Goal: Task Accomplishment & Management: Use online tool/utility

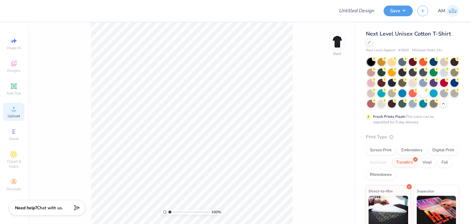
click at [13, 116] on span "Upload" at bounding box center [14, 115] width 12 height 5
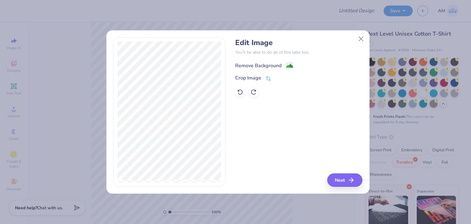
click at [271, 66] on div "Remove Background" at bounding box center [258, 65] width 46 height 7
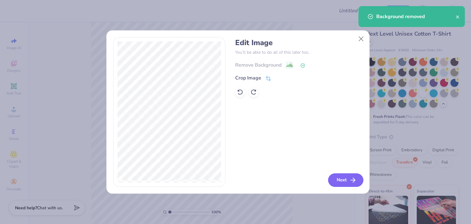
click at [344, 179] on button "Next" at bounding box center [345, 179] width 35 height 13
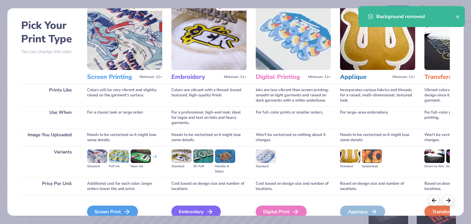
scroll to position [51, 0]
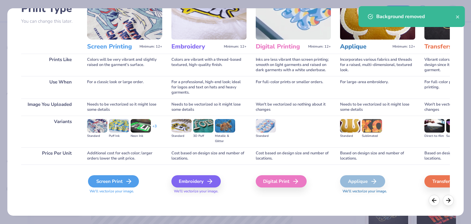
click at [133, 179] on div "Screen Print" at bounding box center [113, 181] width 51 height 12
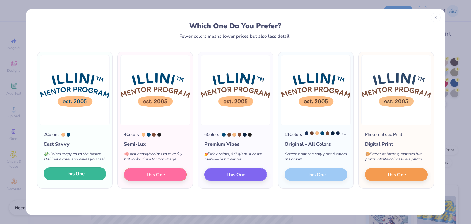
click at [84, 177] on span "This One" at bounding box center [75, 173] width 19 height 7
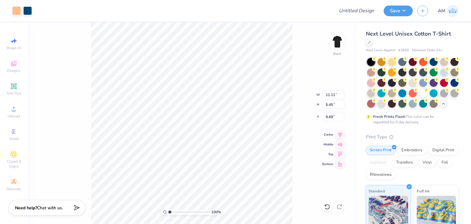
type input "11.11"
type input "5.45"
type input "3.00"
click at [416, 84] on div at bounding box center [413, 82] width 8 height 8
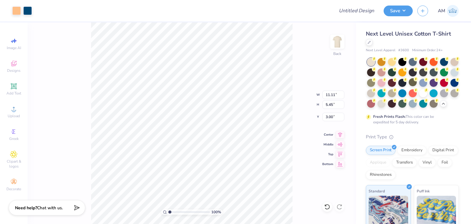
click at [316, 50] on div "100 % Back W 11.11 11.11 " H 5.45 5.45 " Y 3.00 3.00 " Center Middle Top Bottom" at bounding box center [192, 122] width 328 height 201
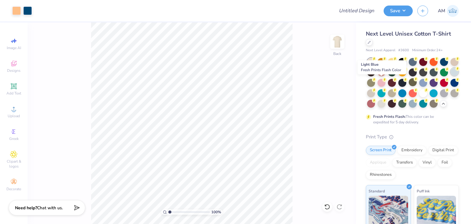
click at [450, 76] on div at bounding box center [454, 72] width 8 height 8
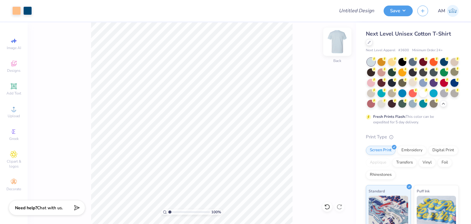
click at [344, 49] on img at bounding box center [337, 41] width 25 height 25
click at [16, 112] on icon at bounding box center [13, 108] width 7 height 7
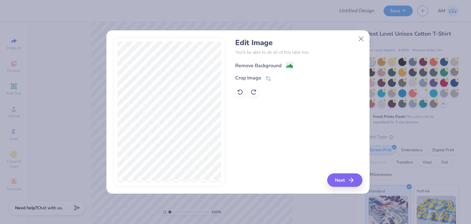
click at [249, 66] on div "Remove Background" at bounding box center [258, 65] width 46 height 7
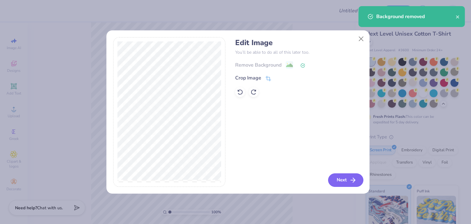
click at [330, 179] on button "Next" at bounding box center [345, 179] width 35 height 13
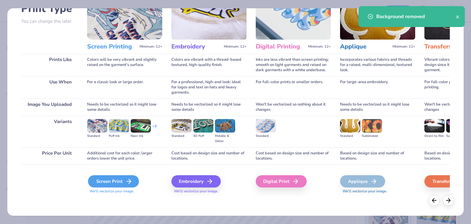
click at [117, 179] on div "Screen Print" at bounding box center [113, 181] width 51 height 12
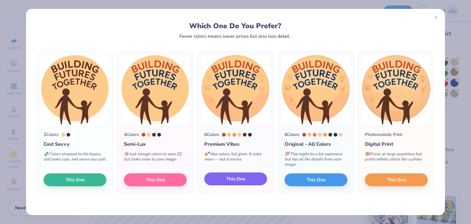
click at [214, 180] on button "This One" at bounding box center [235, 178] width 63 height 13
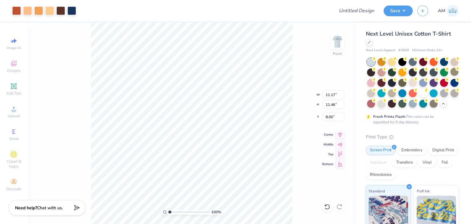
type input "11.17"
type input "11.46"
type input "3.00"
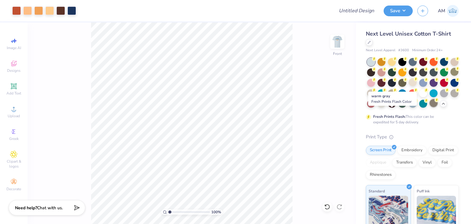
click at [429, 107] on div at bounding box center [433, 103] width 8 height 8
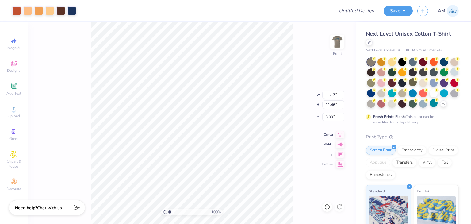
type input "3.42"
click at [337, 38] on img at bounding box center [337, 41] width 25 height 25
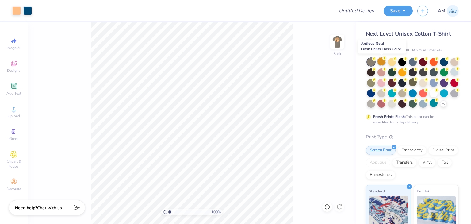
click at [384, 61] on div at bounding box center [381, 61] width 8 height 8
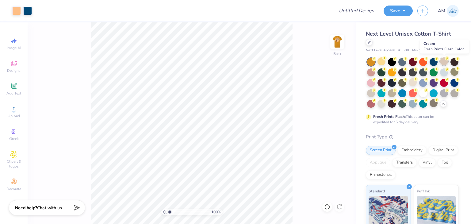
click at [442, 61] on div at bounding box center [444, 61] width 8 height 8
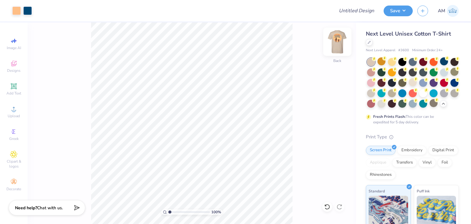
click at [342, 49] on div "Back" at bounding box center [337, 46] width 14 height 22
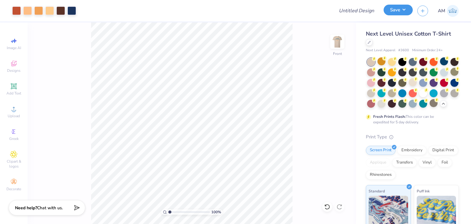
click at [399, 14] on button "Save" at bounding box center [397, 10] width 29 height 11
click at [393, 9] on button "Save" at bounding box center [397, 10] width 29 height 11
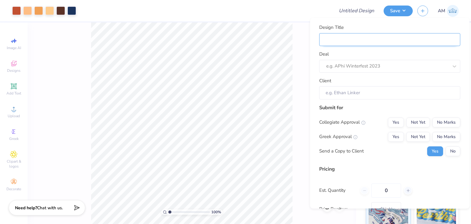
click at [388, 40] on input "Design Title" at bounding box center [389, 39] width 141 height 13
type input "I"
type input "Il"
type input "Ill"
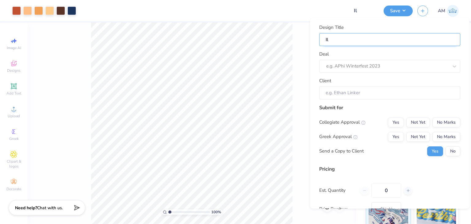
type input "Ill"
type input "Illi"
type input "Illin"
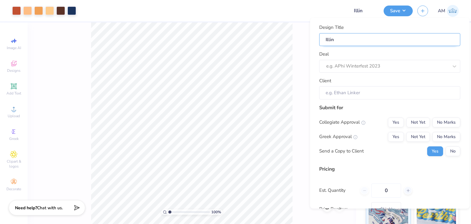
type input "Illini"
type input "Illini M"
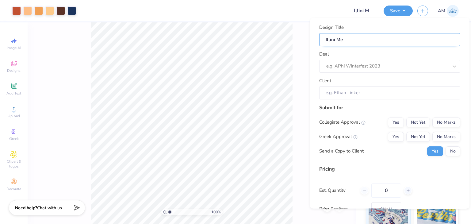
type input "Illini Men"
type input "Illini Ment"
type input "Illini [PERSON_NAME]"
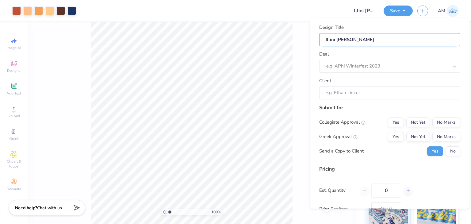
type input "Illini [PERSON_NAME]"
type input "Illini Mentor"
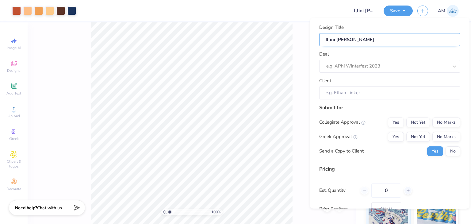
type input "Illini Mentor"
type input "Illini Mentor s"
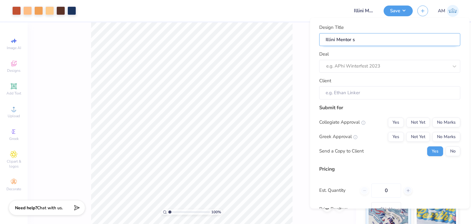
type input "Illini Mentor sh"
type input "Illini Mentor shi"
type input "Illini Mentor shir"
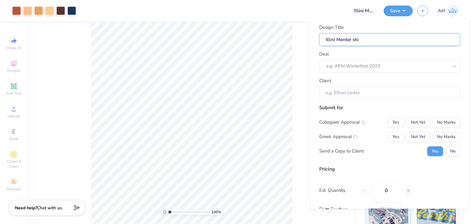
type input "Illini Mentor shir"
type input "Illini Mentor shirt"
click at [399, 62] on div "e.g. APhi Winterfest 2023" at bounding box center [386, 67] width 123 height 10
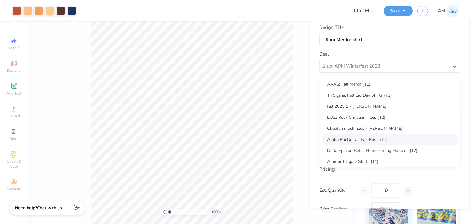
scroll to position [0, 0]
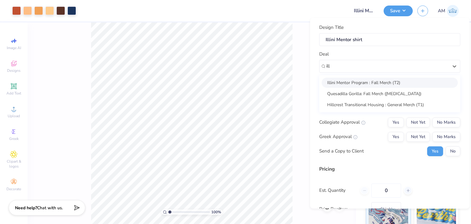
click at [382, 82] on div "Illini Mentor Program : Fall Merch (T2)" at bounding box center [389, 83] width 136 height 10
type input "ill"
type input "[PERSON_NAME]"
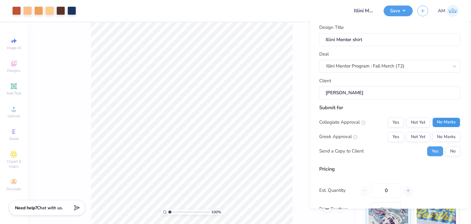
click at [435, 120] on button "No Marks" at bounding box center [446, 122] width 28 height 10
click at [424, 118] on button "Not Yet" at bounding box center [418, 122] width 24 height 10
click at [450, 138] on button "No Marks" at bounding box center [446, 137] width 28 height 10
click at [442, 123] on button "No Marks" at bounding box center [446, 122] width 28 height 10
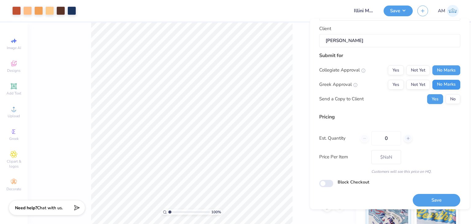
scroll to position [56, 0]
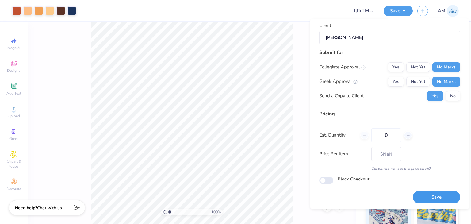
click at [430, 191] on button "Save" at bounding box center [437, 197] width 48 height 13
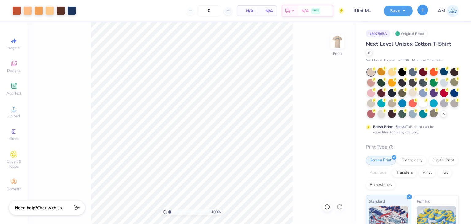
click at [421, 8] on icon "button" at bounding box center [422, 9] width 5 height 5
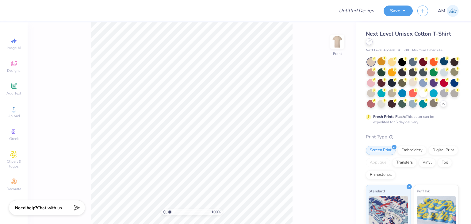
click at [367, 43] on div at bounding box center [369, 41] width 7 height 7
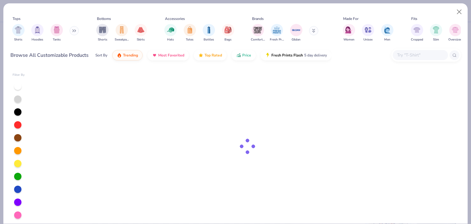
click at [401, 56] on input "text" at bounding box center [419, 54] width 47 height 7
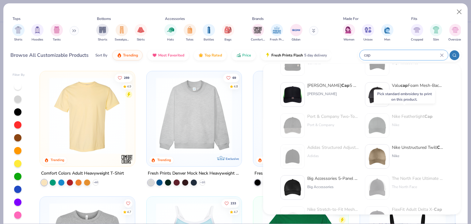
scroll to position [184, 0]
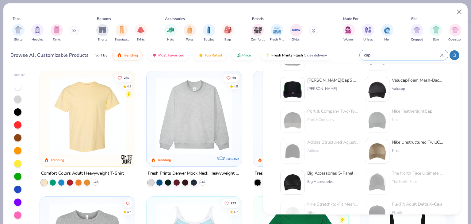
type input "cap"
click at [405, 143] on div "Nike Unstructured Twill Cap" at bounding box center [417, 142] width 51 height 6
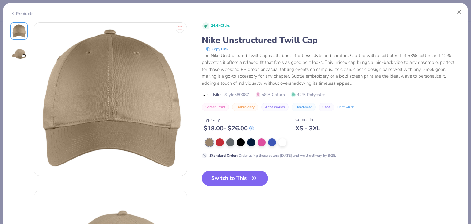
click at [252, 108] on button "Embroidery" at bounding box center [245, 107] width 26 height 9
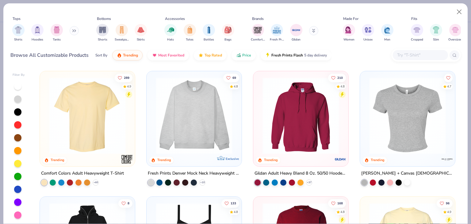
click at [413, 50] on div at bounding box center [420, 55] width 55 height 10
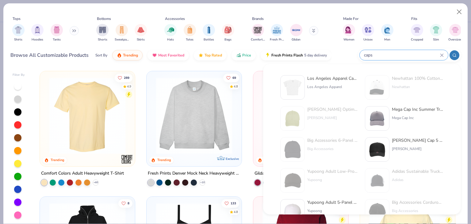
type input "caps"
click at [406, 141] on div "[PERSON_NAME] Cap 5 Panel Mid Profile Mesh Back Trucker Hat" at bounding box center [417, 140] width 51 height 6
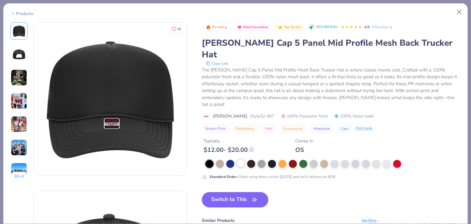
click at [241, 159] on div at bounding box center [241, 163] width 8 height 8
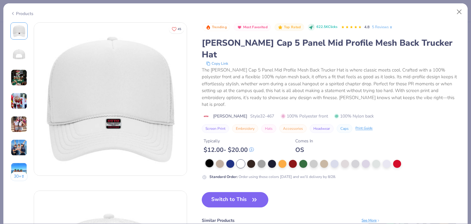
click at [211, 159] on div at bounding box center [209, 163] width 8 height 8
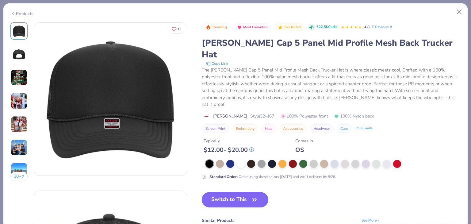
click at [224, 192] on button "Switch to This" at bounding box center [235, 199] width 67 height 15
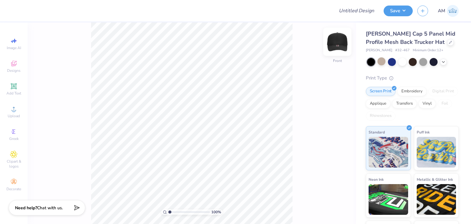
click at [338, 48] on div at bounding box center [337, 42] width 28 height 28
click at [0, 117] on div "Image AI Designs Add Text Upload Greek Clipart & logos Decorate" at bounding box center [14, 122] width 28 height 201
click at [12, 112] on icon at bounding box center [13, 108] width 7 height 7
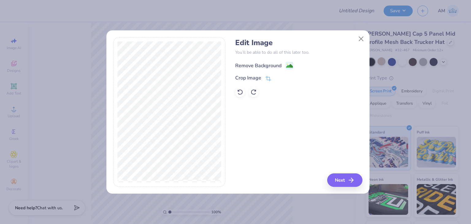
click at [279, 64] on div "Remove Background" at bounding box center [258, 65] width 46 height 7
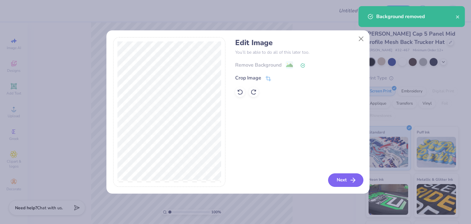
drag, startPoint x: 335, startPoint y: 169, endPoint x: 336, endPoint y: 173, distance: 3.9
click at [335, 172] on div "Edit Image You’ll be able to do all of this later too. Remove Background Crop I…" at bounding box center [298, 112] width 127 height 150
click at [337, 174] on button "Next" at bounding box center [345, 179] width 35 height 13
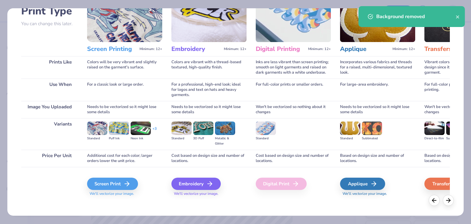
scroll to position [51, 0]
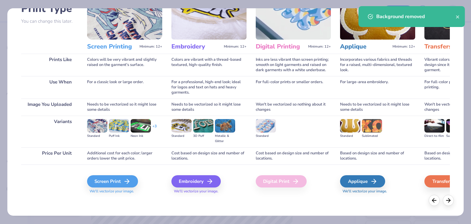
click at [193, 172] on div "Embroidery We'll vectorize your image." at bounding box center [208, 180] width 75 height 33
click at [193, 176] on div "Embroidery" at bounding box center [196, 181] width 49 height 12
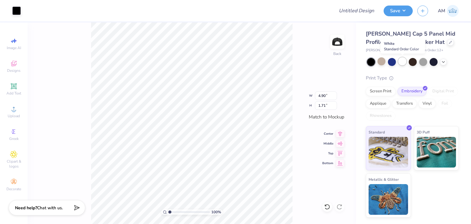
click at [406, 61] on div at bounding box center [402, 61] width 8 height 8
type input "4.62"
type input "1.61"
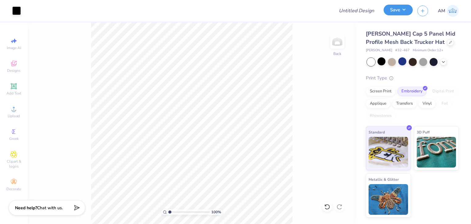
click at [405, 6] on button "Save" at bounding box center [397, 10] width 29 height 11
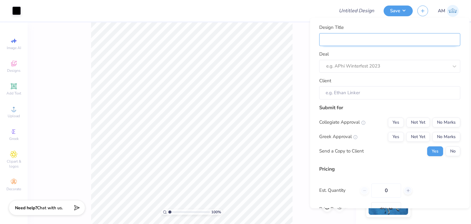
click at [405, 36] on input "Design Title" at bounding box center [389, 39] width 141 height 13
type input "G"
type input "GS"
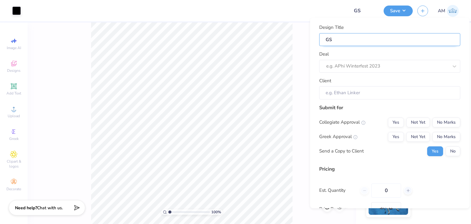
type input "GSC"
type input "GSC s"
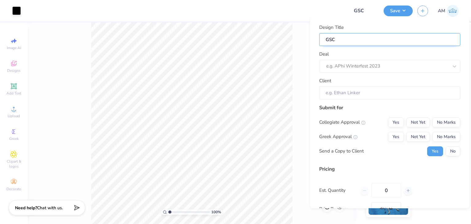
type input "GSC s"
type input "GSC"
type input "GSC c"
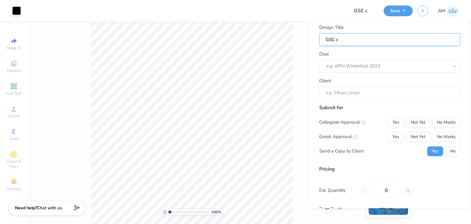
type input "GSC ca"
type input "GSC cap"
click at [355, 61] on div "e.g. APhi Winterfest 2023" at bounding box center [386, 66] width 123 height 10
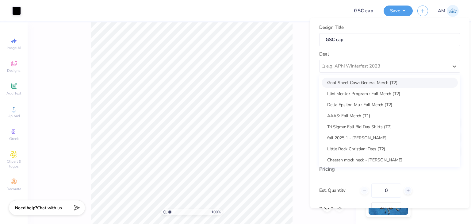
click at [346, 82] on div "Goat Sheet Cow: General Merch (T2)" at bounding box center [389, 82] width 136 height 10
type input "[PERSON_NAME]"
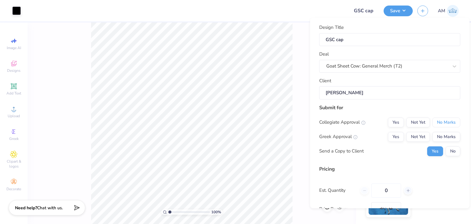
drag, startPoint x: 434, startPoint y: 123, endPoint x: 436, endPoint y: 130, distance: 7.3
click at [434, 124] on button "No Marks" at bounding box center [446, 122] width 28 height 10
click at [440, 139] on button "No Marks" at bounding box center [446, 136] width 28 height 10
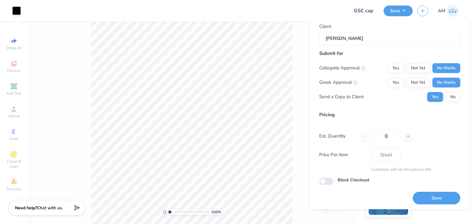
scroll to position [56, 0]
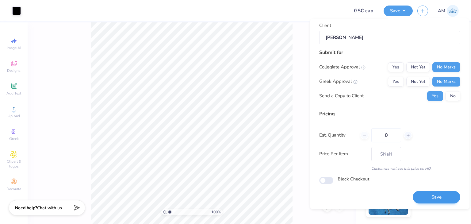
drag, startPoint x: 423, startPoint y: 208, endPoint x: 425, endPoint y: 196, distance: 11.8
click at [423, 207] on div "Design Title GSC cap Deal Goat Sheet Cow: General Merch (T2) Client [PERSON_NAM…" at bounding box center [389, 114] width 159 height 190
click at [426, 196] on button "Save" at bounding box center [437, 197] width 48 height 13
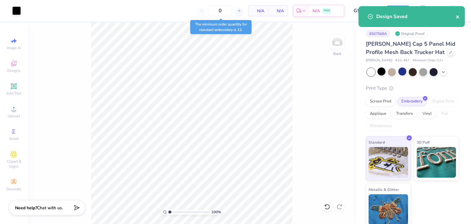
click at [456, 15] on icon "close" at bounding box center [457, 16] width 4 height 5
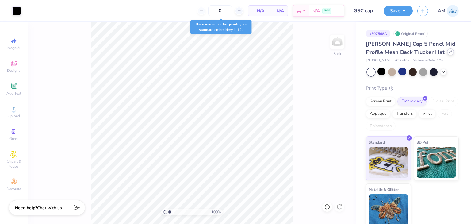
click at [449, 51] on icon at bounding box center [450, 52] width 2 height 2
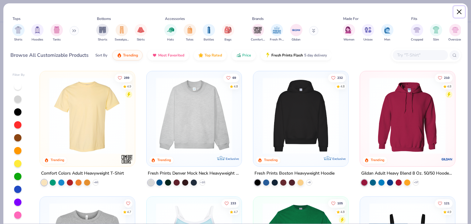
click at [460, 14] on button "Close" at bounding box center [459, 12] width 12 height 12
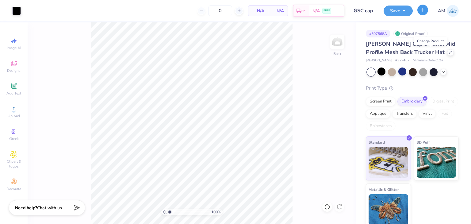
click at [424, 11] on icon "button" at bounding box center [422, 9] width 5 height 5
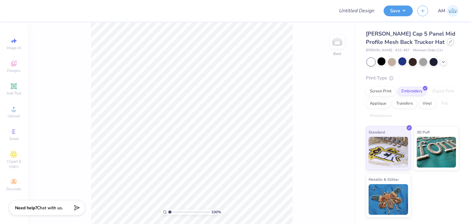
click at [449, 42] on icon at bounding box center [450, 41] width 3 height 3
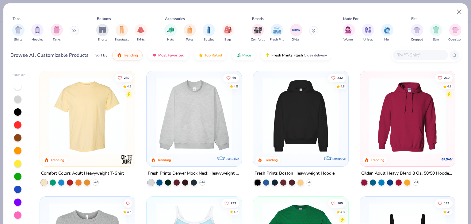
click at [403, 59] on div at bounding box center [420, 55] width 55 height 10
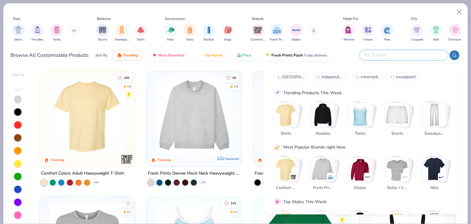
click at [281, 118] on img "Stack Card Button Shirts" at bounding box center [286, 115] width 24 height 24
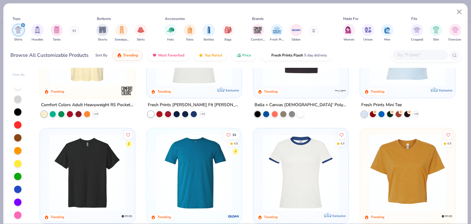
scroll to position [245, 0]
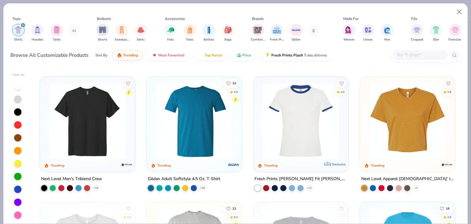
click at [108, 129] on img at bounding box center [87, 120] width 83 height 77
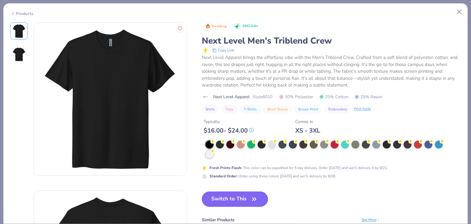
click at [207, 151] on div at bounding box center [209, 154] width 8 height 8
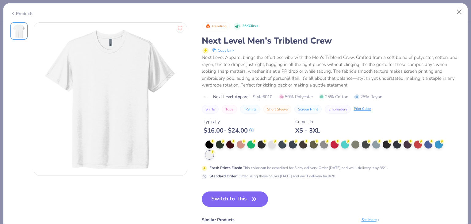
click at [223, 190] on div "Trending 26K Clicks Next Level Men's Triblend Crew Copy Link Next Level Apparel…" at bounding box center [331, 148] width 259 height 252
click at [222, 193] on button "Switch to This" at bounding box center [235, 198] width 67 height 15
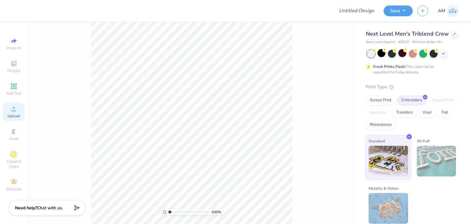
click at [20, 112] on div "Upload" at bounding box center [13, 112] width 21 height 18
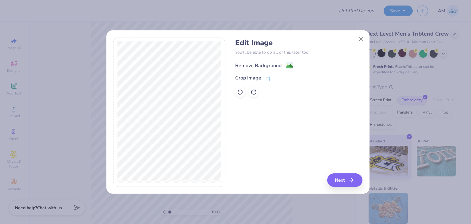
click at [239, 62] on div "Remove Background" at bounding box center [258, 65] width 46 height 7
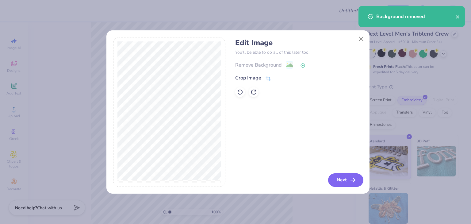
click at [340, 181] on button "Next" at bounding box center [345, 179] width 35 height 13
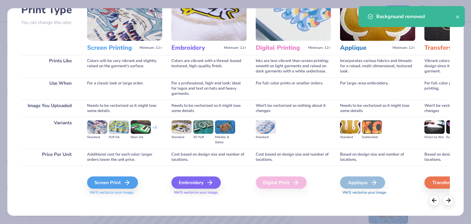
scroll to position [51, 0]
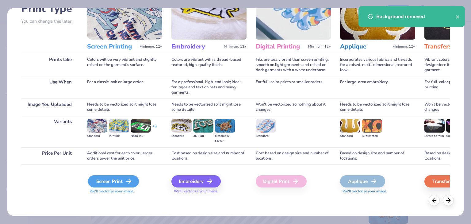
click at [125, 181] on icon at bounding box center [128, 180] width 7 height 7
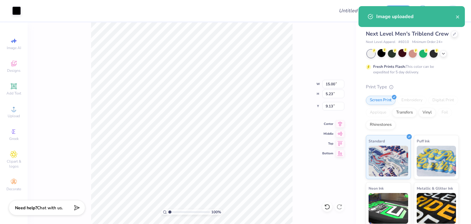
type input "12.98"
type input "4.53"
type input "3.00"
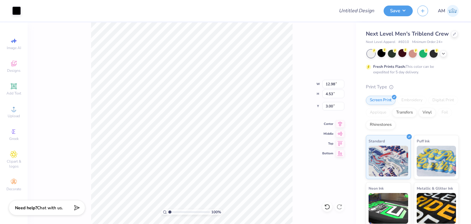
type input "2.50"
type input "12.05"
type input "4.20"
type input "3.00"
click at [393, 13] on button "Save" at bounding box center [397, 10] width 29 height 11
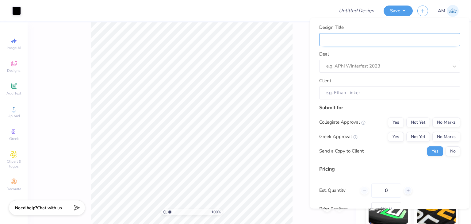
click at [391, 39] on input "Design Title" at bounding box center [389, 39] width 141 height 13
type input "G"
type input "GS"
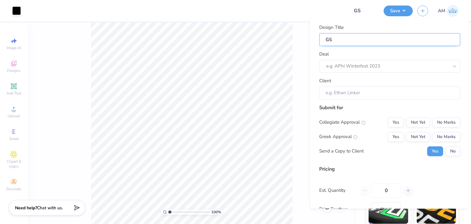
type input "GSC"
type input "GSC t"
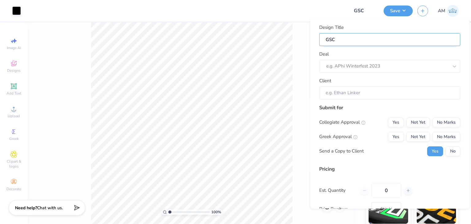
type input "GSC t"
type input "GSC te"
type input "GSC tee"
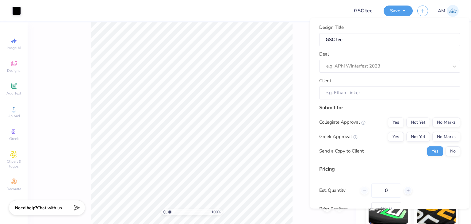
click at [391, 59] on div "Deal e.g. APhi Winterfest 2023" at bounding box center [389, 62] width 141 height 22
click at [391, 63] on div at bounding box center [381, 66] width 110 height 8
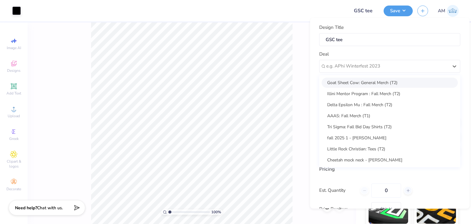
click at [386, 77] on div "Goat Sheet Cow: General Merch (T2) Illini Mentor Program : Fall Merch (T2) Delt…" at bounding box center [389, 121] width 141 height 92
click at [386, 81] on div "Goat Sheet Cow: General Merch (T2)" at bounding box center [389, 83] width 136 height 10
type input "[PERSON_NAME]"
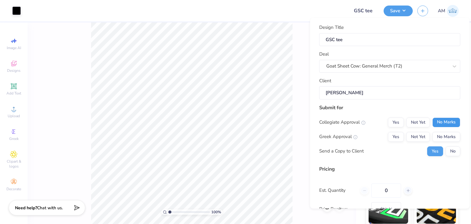
click at [436, 123] on button "No Marks" at bounding box center [446, 122] width 28 height 10
click at [439, 136] on button "No Marks" at bounding box center [446, 137] width 28 height 10
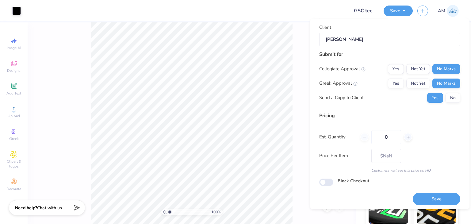
scroll to position [56, 0]
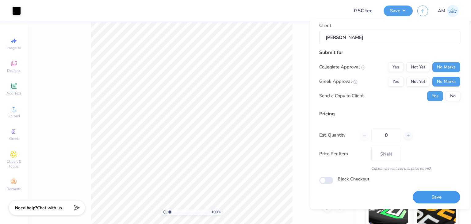
click at [428, 194] on button "Save" at bounding box center [437, 197] width 48 height 13
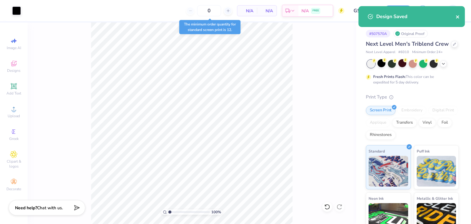
click at [458, 16] on icon "close" at bounding box center [457, 16] width 4 height 5
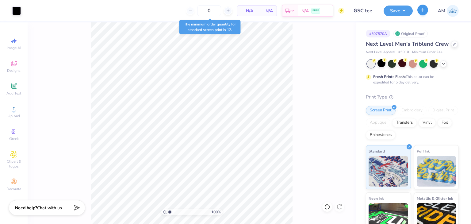
click at [423, 15] on div "AM" at bounding box center [437, 11] width 41 height 12
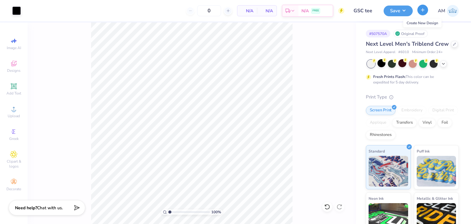
click at [423, 13] on button "button" at bounding box center [422, 10] width 11 height 11
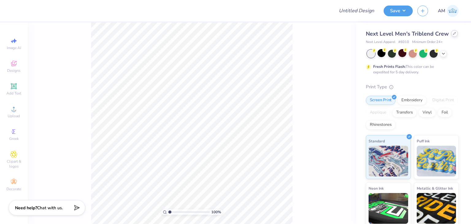
click at [453, 35] on icon at bounding box center [454, 33] width 3 height 3
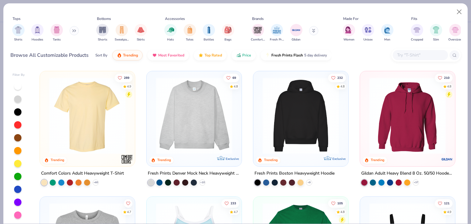
click at [413, 59] on div at bounding box center [420, 55] width 55 height 10
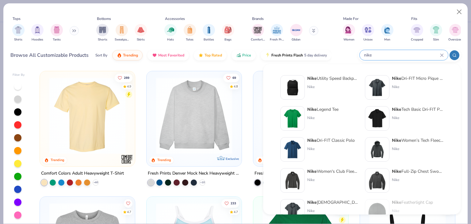
type input "nike"
click at [419, 77] on div "Nike Dri-FIT Micro Pique 2.0 Polo" at bounding box center [417, 78] width 51 height 6
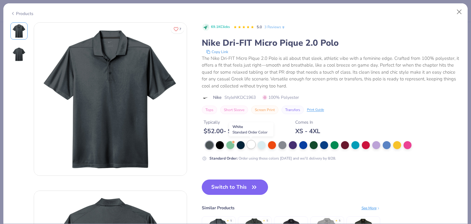
click at [251, 145] on div at bounding box center [251, 144] width 8 height 8
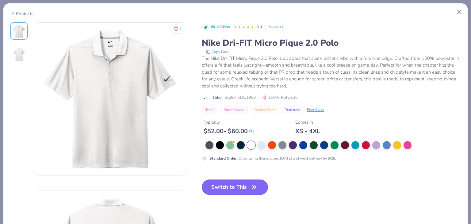
click at [253, 181] on button "Switch to This" at bounding box center [235, 186] width 67 height 15
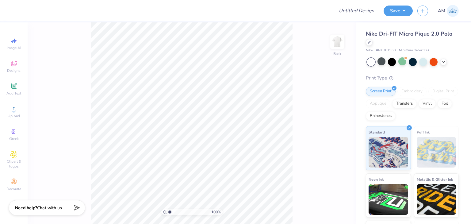
click at [0, 114] on div "Image AI Designs Add Text Upload Greek Clipart & logos Decorate" at bounding box center [14, 122] width 28 height 201
click at [7, 115] on div "Upload" at bounding box center [13, 112] width 21 height 18
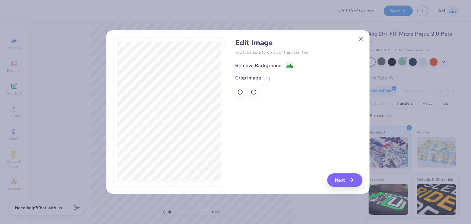
click at [253, 62] on div "Remove Background" at bounding box center [258, 65] width 46 height 7
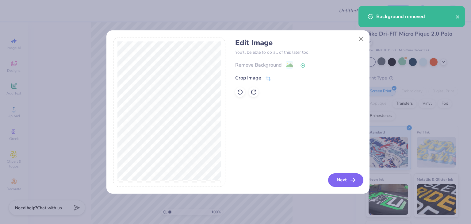
click at [340, 179] on button "Next" at bounding box center [345, 179] width 35 height 13
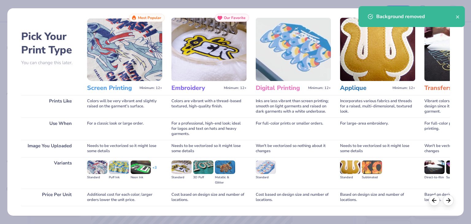
scroll to position [51, 0]
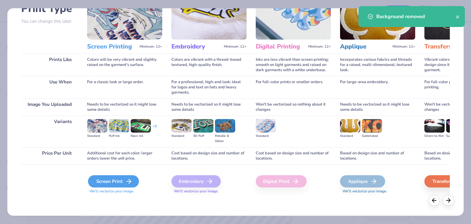
click at [127, 181] on line at bounding box center [129, 181] width 4 height 0
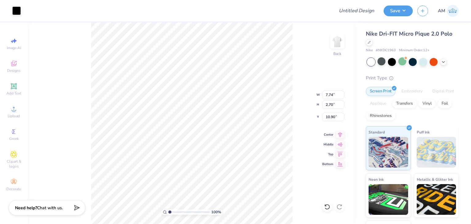
type input "4.33"
type input "1.51"
type input "3.00"
type input "3.86"
type input "1.35"
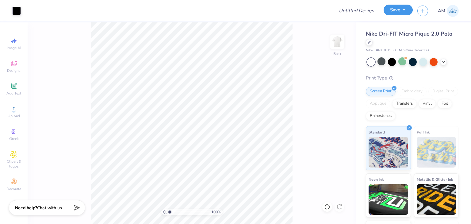
click at [397, 15] on button "Save" at bounding box center [397, 10] width 29 height 11
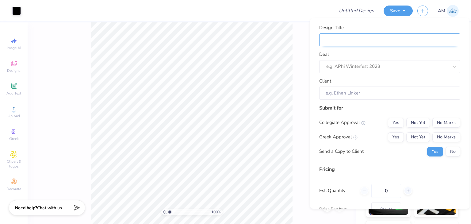
click at [411, 43] on input "Design Title" at bounding box center [389, 39] width 141 height 13
type input "G"
type input "GS"
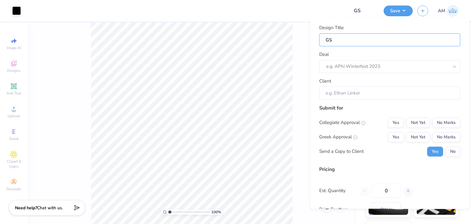
type input "GSC"
type input "GSC p"
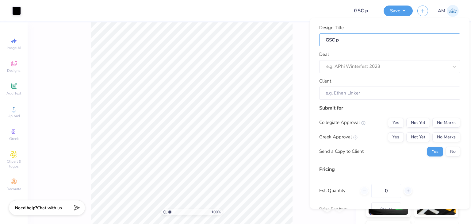
type input "GSC po"
type input "GSC pol"
type input "GSC polo"
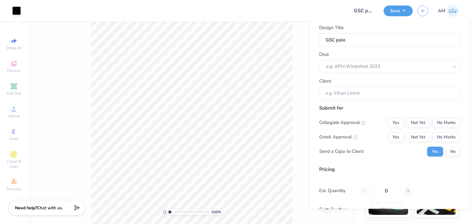
click at [400, 74] on div "Design Title GSC polo Deal e.g. APhi Winterfest 2023 Client" at bounding box center [389, 61] width 141 height 75
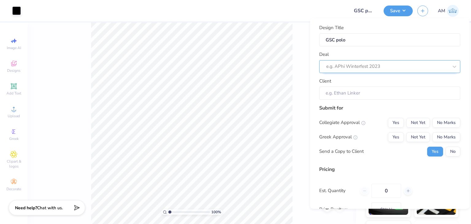
click at [399, 70] on div at bounding box center [387, 66] width 122 height 8
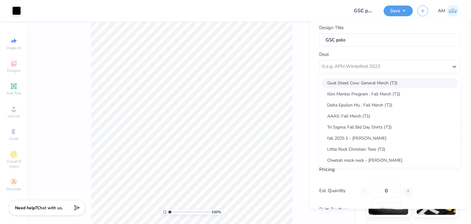
click at [387, 83] on div "Goat Sheet Cow: General Merch (T2)" at bounding box center [389, 83] width 136 height 10
type input "[PERSON_NAME]"
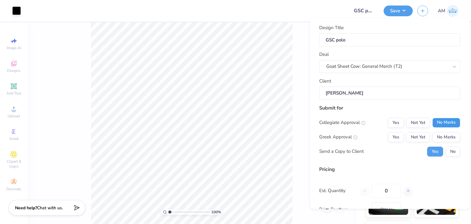
click at [433, 126] on button "No Marks" at bounding box center [446, 123] width 28 height 10
click at [434, 135] on button "No Marks" at bounding box center [446, 137] width 28 height 10
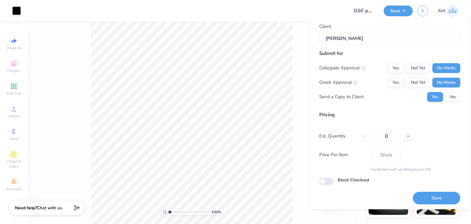
scroll to position [56, 0]
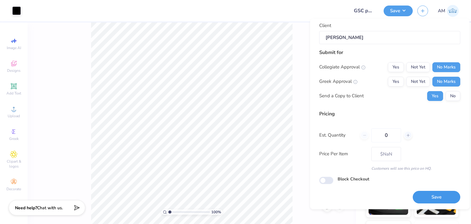
click at [425, 194] on button "Save" at bounding box center [437, 197] width 48 height 13
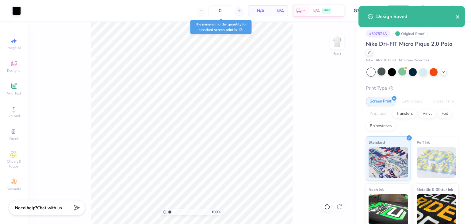
click at [458, 17] on icon "close" at bounding box center [457, 16] width 4 height 5
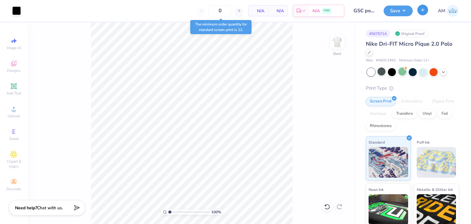
click at [426, 7] on button "button" at bounding box center [422, 10] width 11 height 11
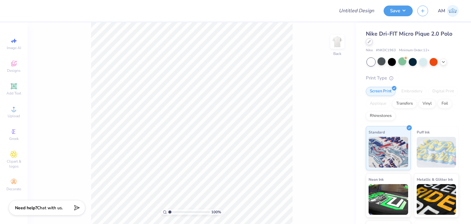
click at [369, 42] on icon at bounding box center [368, 41] width 3 height 3
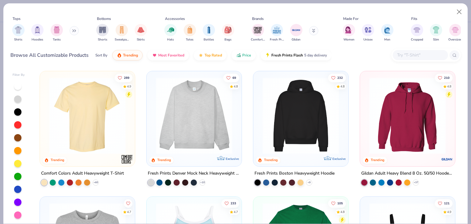
click at [400, 57] on input "text" at bounding box center [419, 54] width 47 height 7
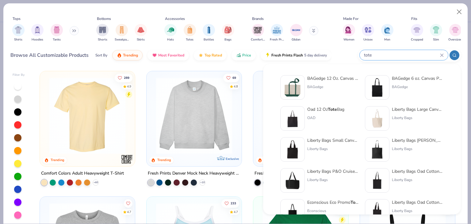
type input "tote"
click at [405, 108] on div "Liberty Bags Large Canvas Tote" at bounding box center [417, 109] width 51 height 6
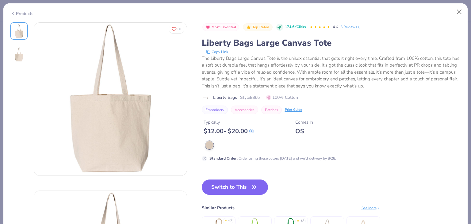
drag, startPoint x: 15, startPoint y: 9, endPoint x: 13, endPoint y: 12, distance: 3.2
click at [13, 12] on div "Products" at bounding box center [235, 11] width 464 height 16
click at [13, 12] on icon at bounding box center [12, 13] width 5 height 7
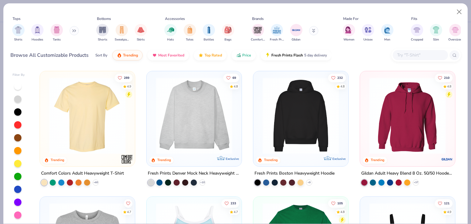
click at [401, 59] on div at bounding box center [420, 55] width 55 height 10
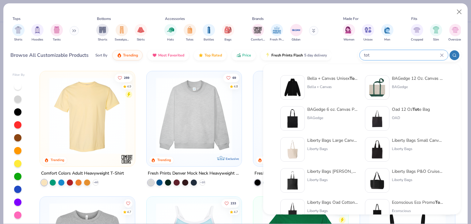
type input "tot"
click at [409, 110] on div "Oad 12 Oz Tot e Bag" at bounding box center [411, 109] width 38 height 6
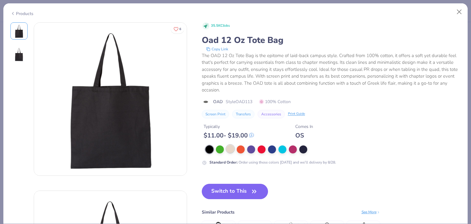
click at [228, 147] on div at bounding box center [230, 149] width 8 height 8
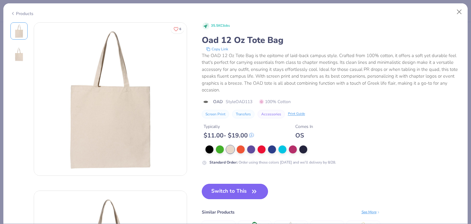
click at [228, 192] on button "Switch to This" at bounding box center [235, 191] width 67 height 15
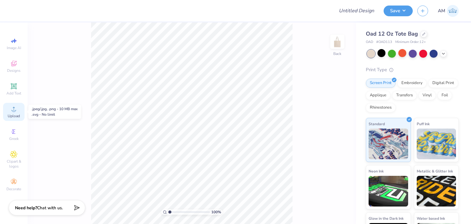
click at [14, 117] on span "Upload" at bounding box center [14, 115] width 12 height 5
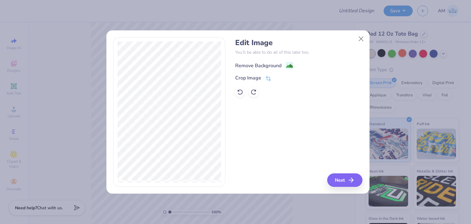
click at [244, 64] on div "Remove Background" at bounding box center [258, 65] width 46 height 7
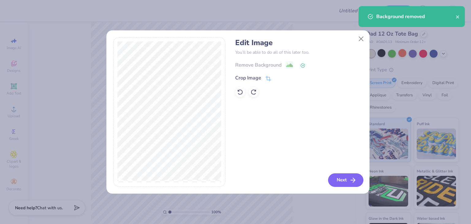
click at [344, 185] on button "Next" at bounding box center [345, 179] width 35 height 13
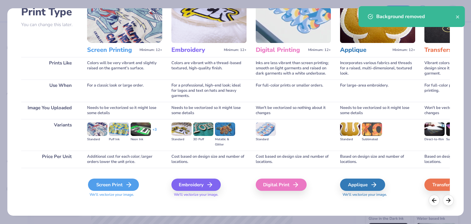
scroll to position [51, 0]
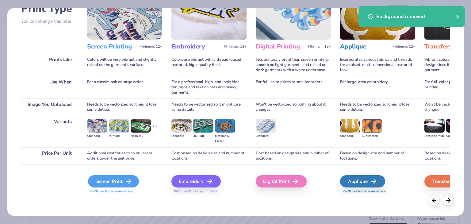
click at [133, 183] on div "Screen Print" at bounding box center [113, 181] width 51 height 12
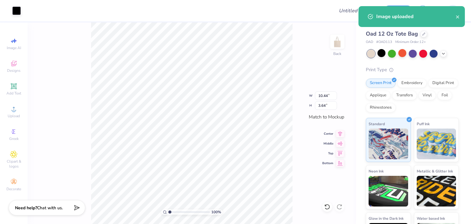
type input "10.44"
type input "3.64"
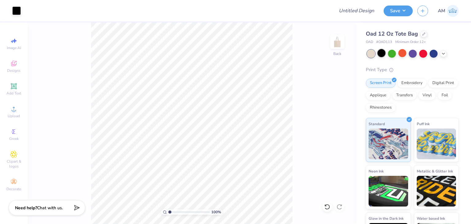
click at [384, 51] on div at bounding box center [381, 53] width 8 height 8
click at [15, 8] on div at bounding box center [16, 10] width 9 height 9
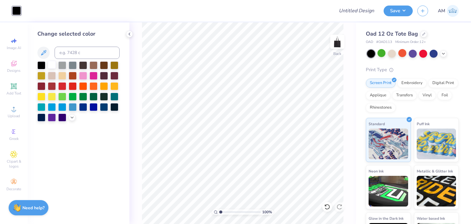
click at [51, 63] on div at bounding box center [52, 65] width 8 height 8
click at [131, 35] on icon at bounding box center [129, 34] width 5 height 5
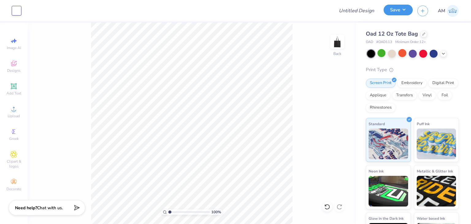
click at [403, 13] on button "Save" at bounding box center [397, 10] width 29 height 11
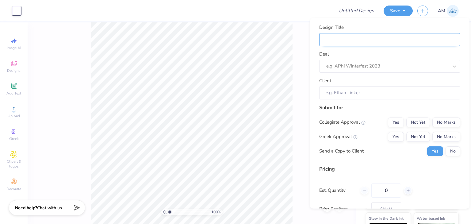
click at [402, 39] on input "Design Title" at bounding box center [389, 39] width 141 height 13
type input "G"
type input "GS"
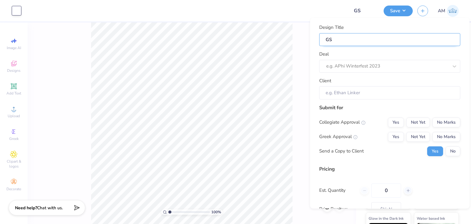
type input "GSC"
type input "GSC t"
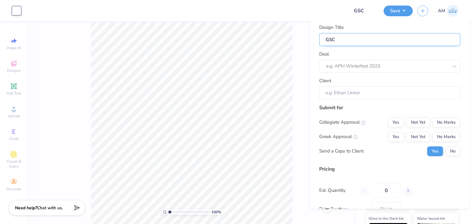
type input "GSC t"
type input "GSC to"
type input "GSC tot"
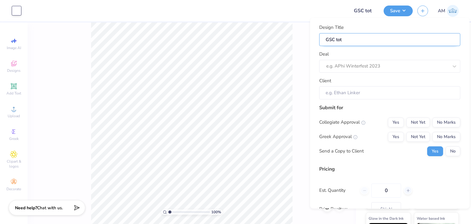
type input "GSC tote"
type input "GSC tote b"
type input "GSC tote ba"
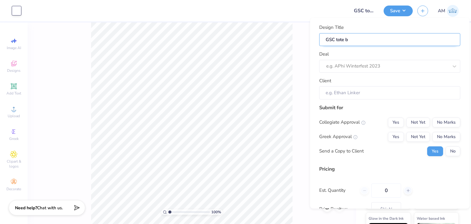
type input "GSC tote ba"
type input "GSC tote bag"
click at [350, 68] on div at bounding box center [387, 66] width 122 height 8
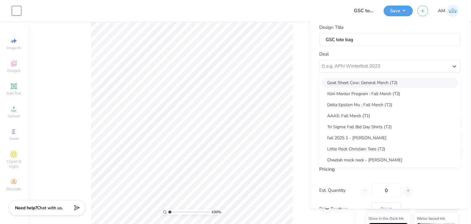
click at [351, 78] on div "Goat Sheet Cow: General Merch (T2)" at bounding box center [389, 83] width 136 height 10
type input "[PERSON_NAME]"
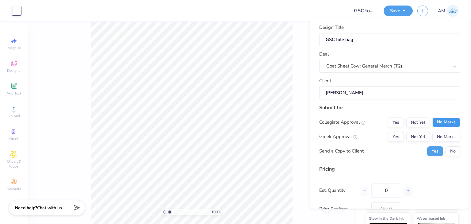
click at [438, 119] on button "No Marks" at bounding box center [446, 122] width 28 height 10
click at [444, 140] on button "No Marks" at bounding box center [446, 137] width 28 height 10
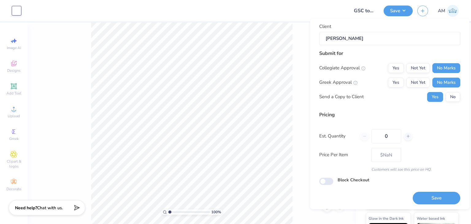
scroll to position [56, 0]
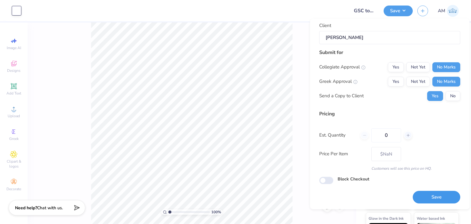
click at [438, 192] on button "Save" at bounding box center [437, 197] width 48 height 13
